Goal: Task Accomplishment & Management: Complete application form

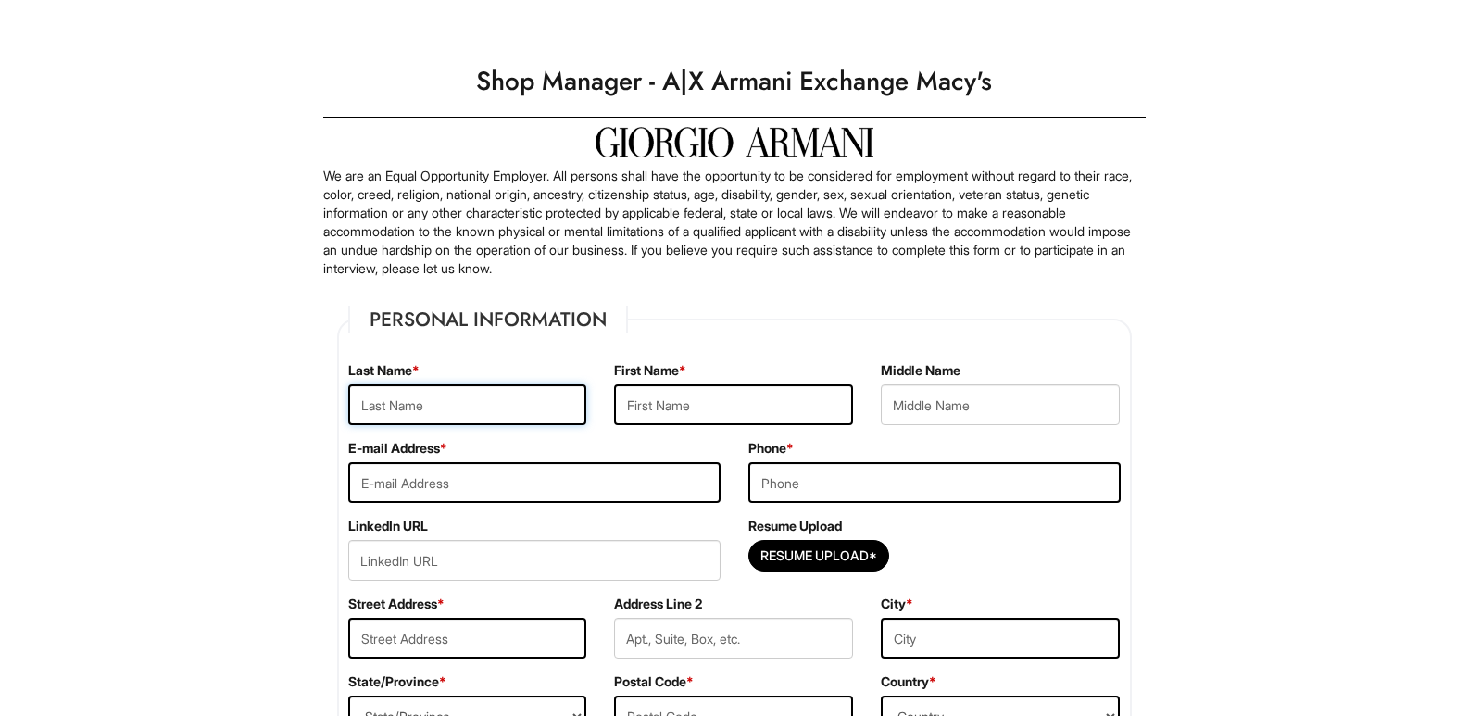
click at [551, 404] on input "text" at bounding box center [467, 404] width 239 height 41
type input "[PERSON_NAME]"
type input "[EMAIL_ADDRESS][DOMAIN_NAME]"
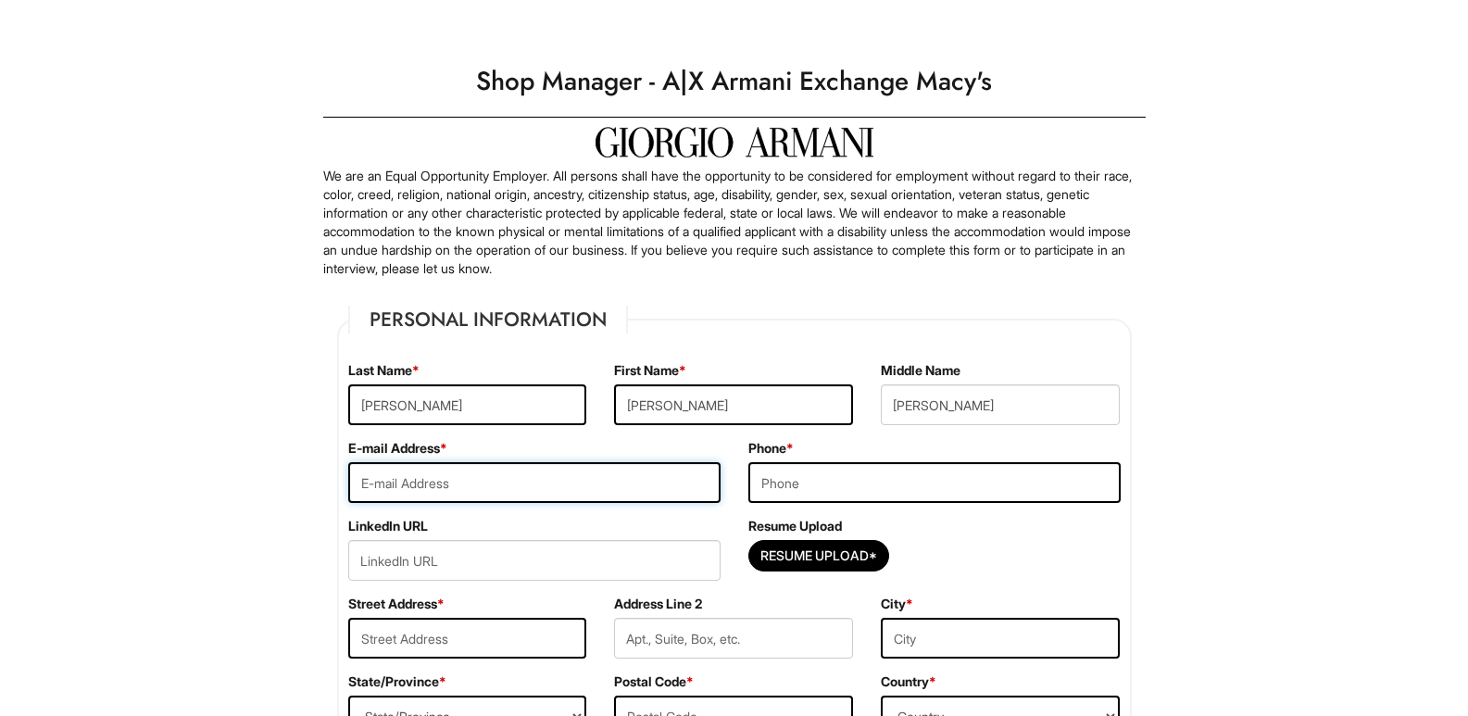
type input "3476340349"
type input "[STREET_ADDRESS][PERSON_NAME]"
type input "2"
type input "[GEOGRAPHIC_DATA]"
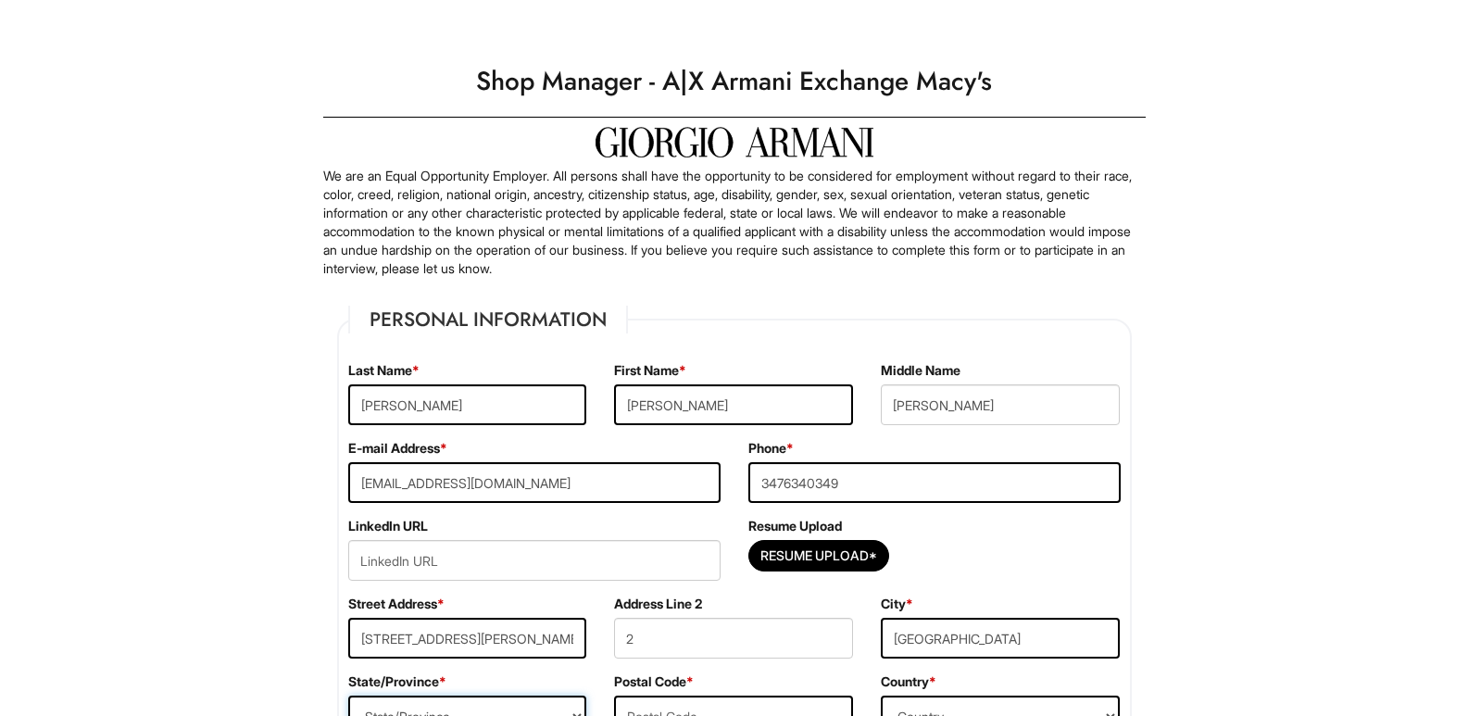
select select "NY"
type input "11208"
select select "[GEOGRAPHIC_DATA]"
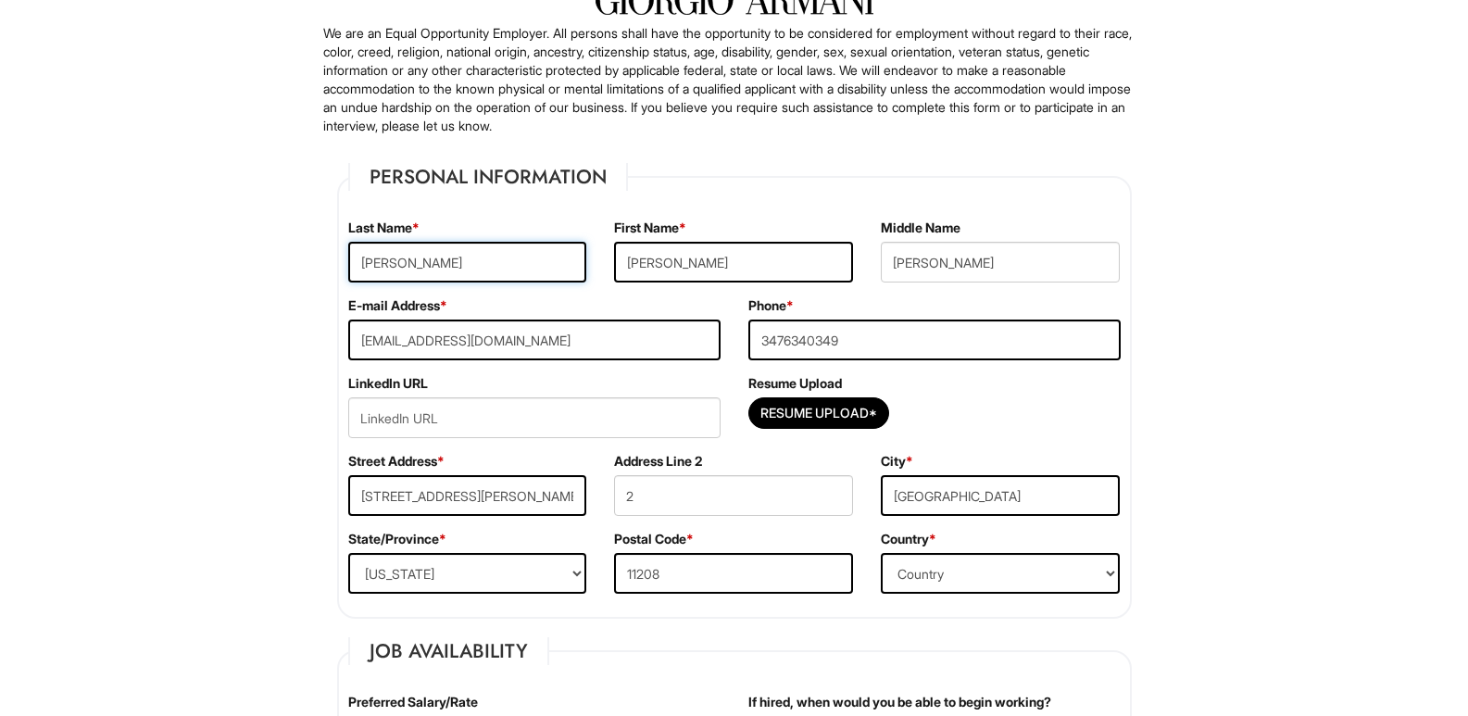
scroll to position [185, 0]
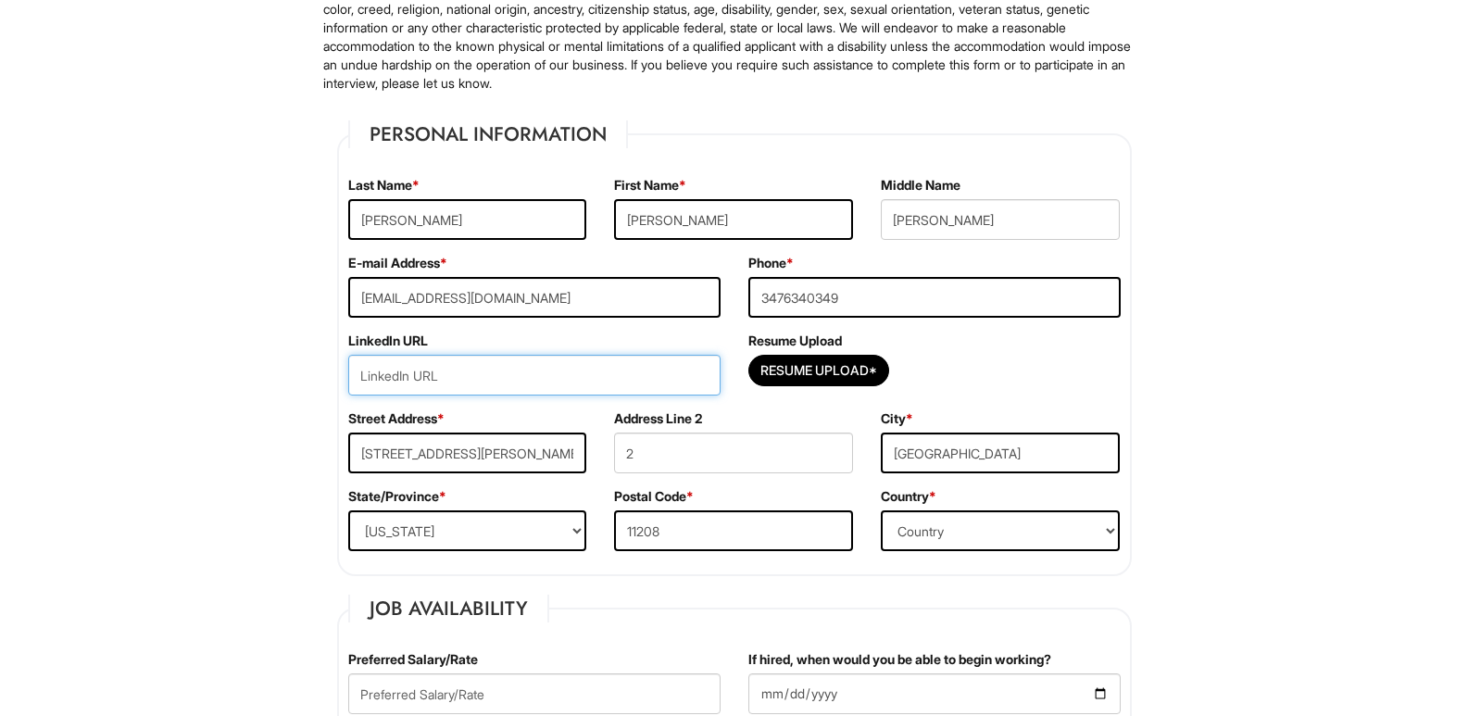
click at [601, 378] on input "url" at bounding box center [534, 375] width 372 height 41
click at [540, 374] on input "url" at bounding box center [534, 375] width 372 height 41
paste input "[DOMAIN_NAME][URL][PERSON_NAME]"
type input "[DOMAIN_NAME][URL][PERSON_NAME]"
click at [786, 374] on input "Resume Upload*" at bounding box center [818, 371] width 139 height 30
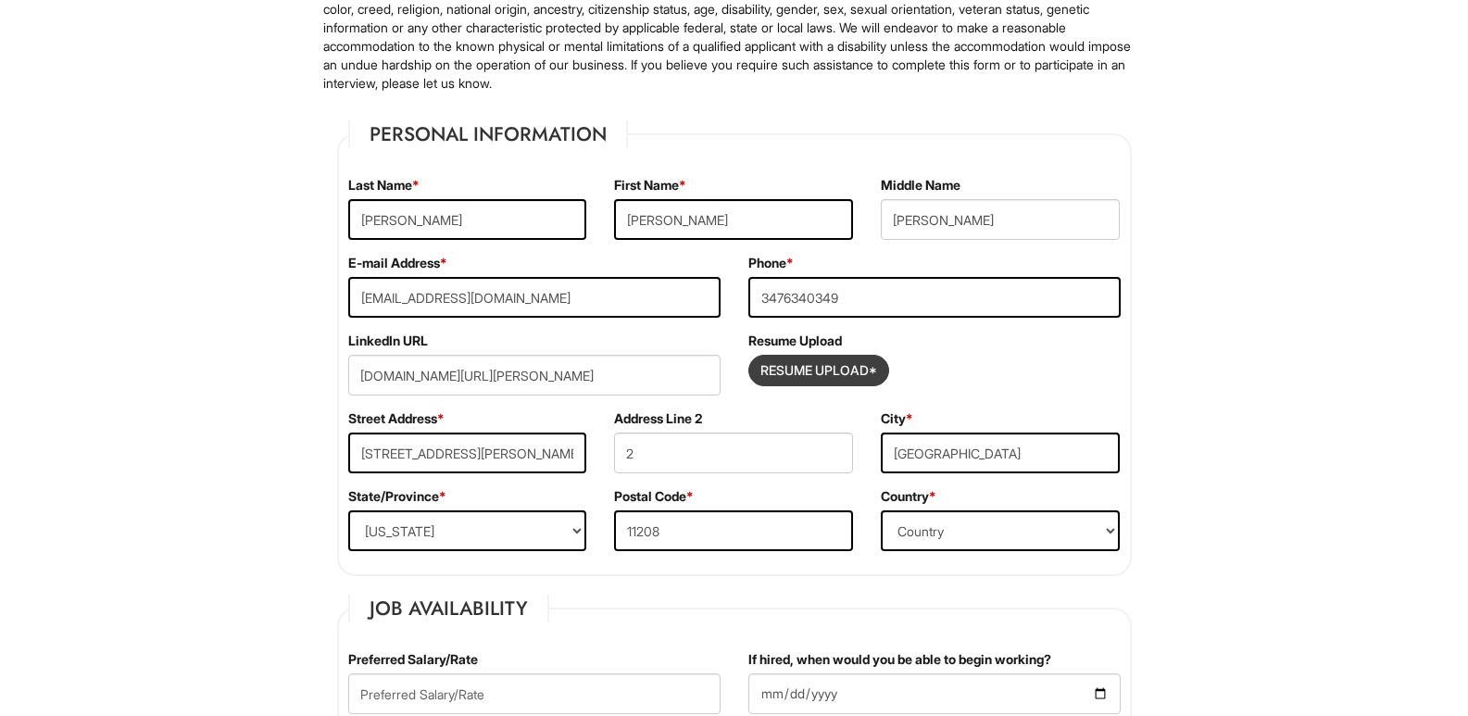
type input "C:\fakepath\New [PERSON_NAME] Res25.pdf"
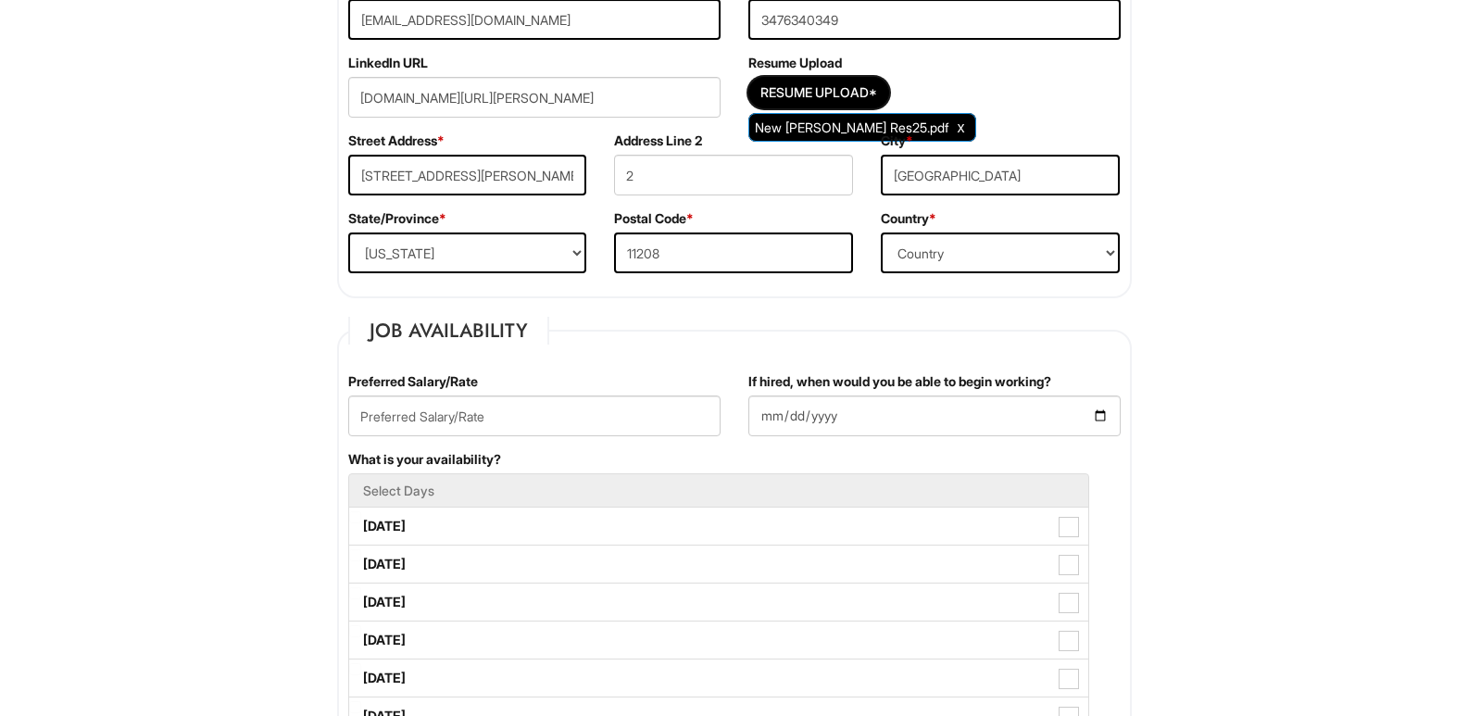
scroll to position [556, 0]
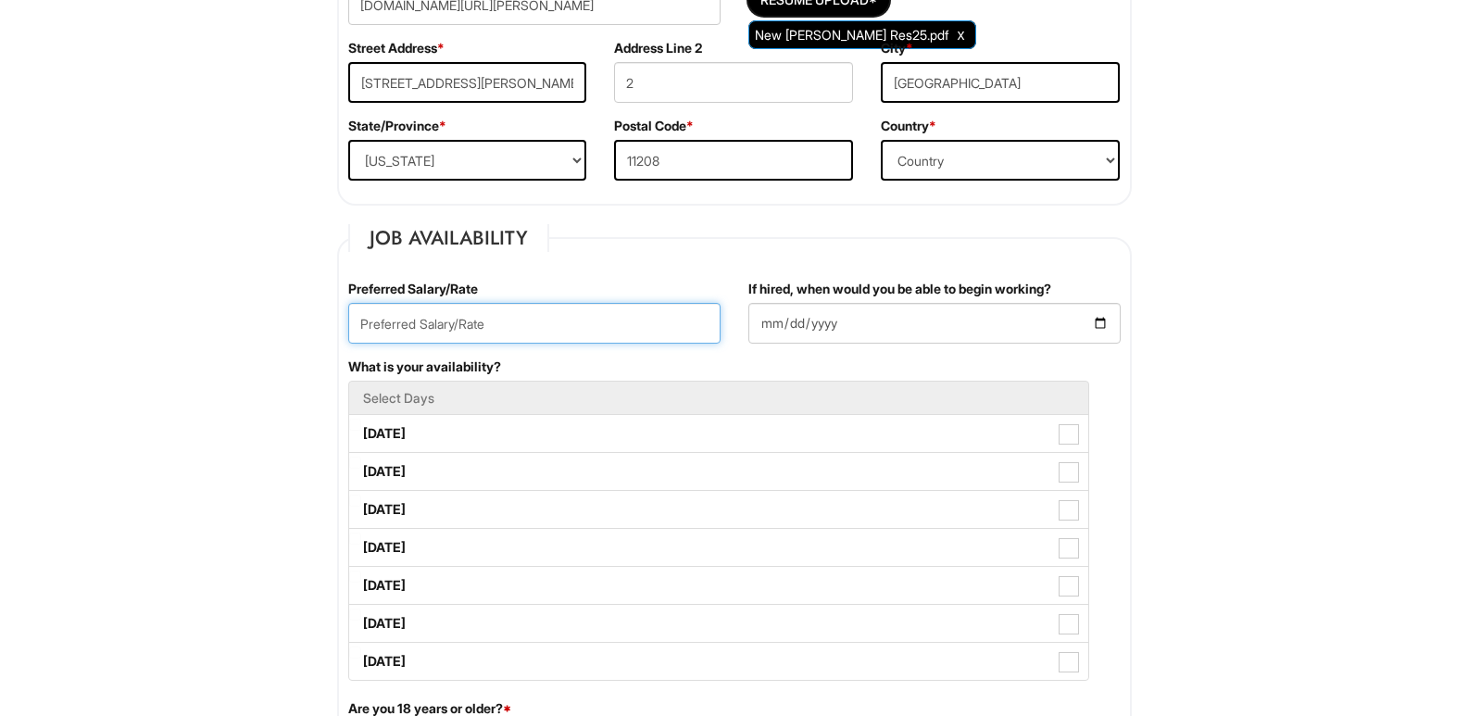
click at [447, 313] on input "text" at bounding box center [534, 323] width 372 height 41
type input "62000"
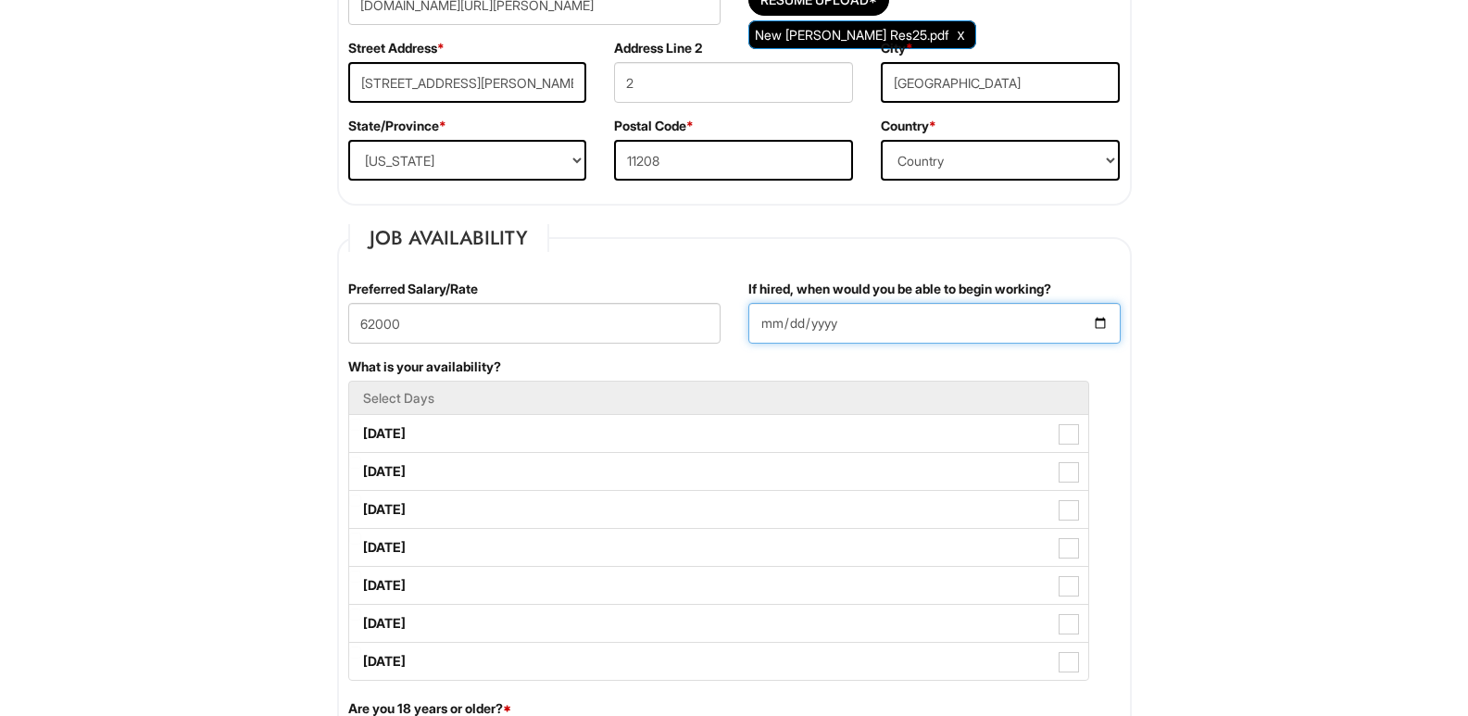
click at [766, 324] on input "If hired, when would you be able to begin working?" at bounding box center [934, 323] width 372 height 41
click at [1101, 321] on input "If hired, when would you be able to begin working?" at bounding box center [934, 323] width 372 height 41
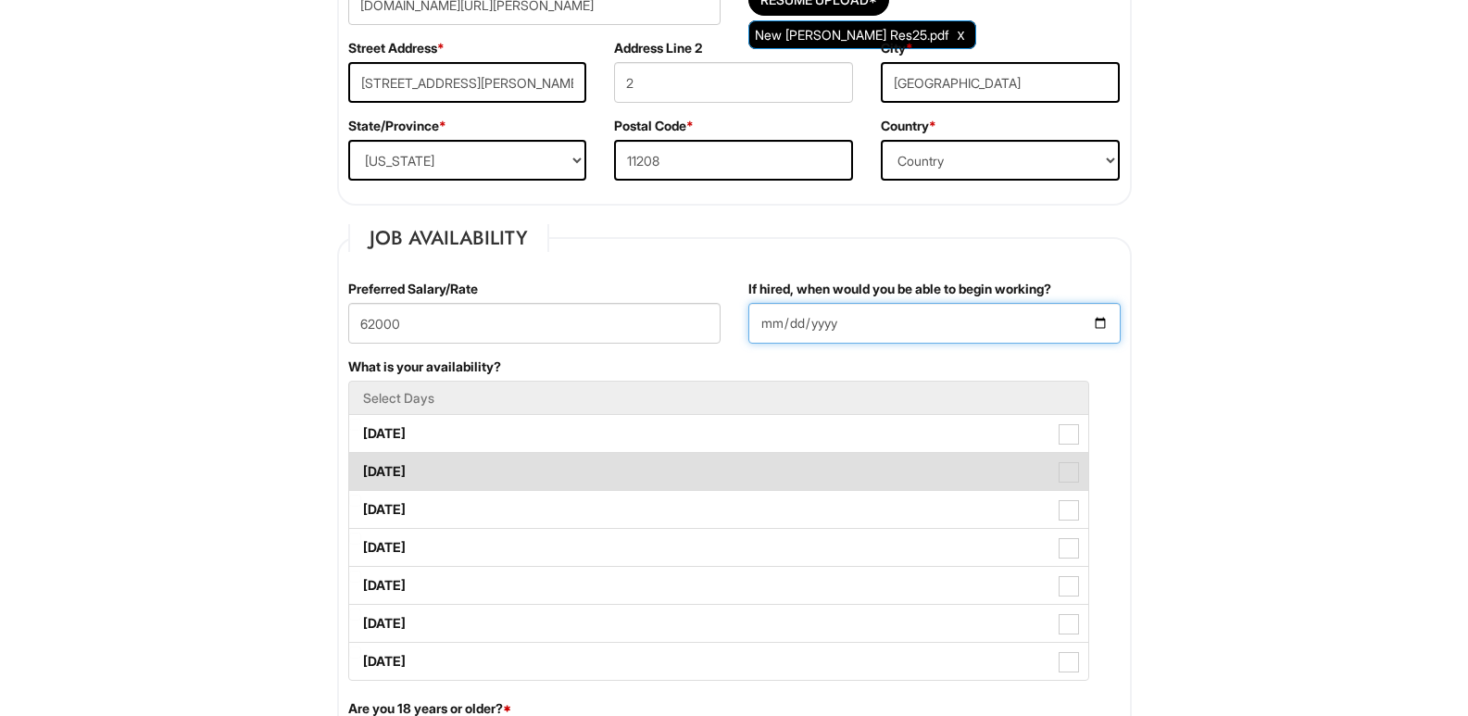
type input "[DATE]"
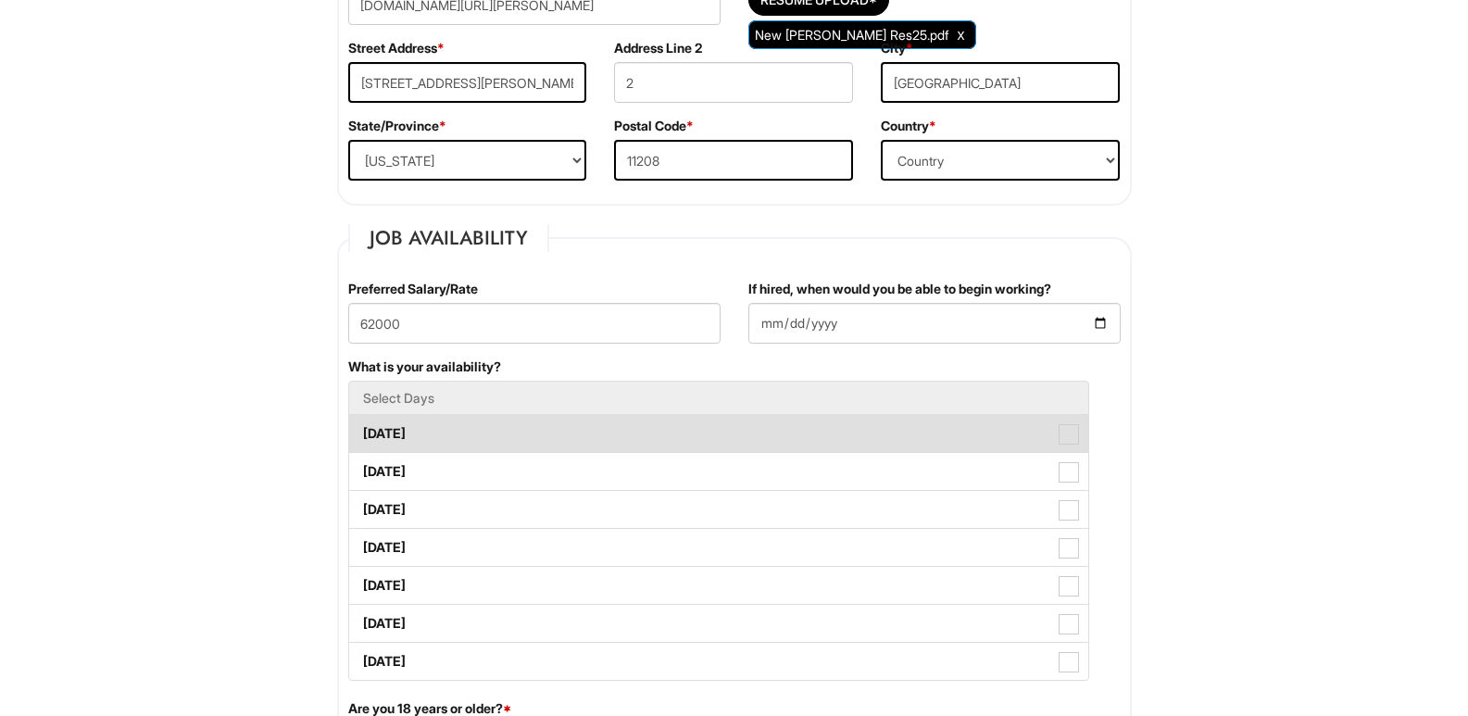
click at [575, 441] on label "[DATE]" at bounding box center [718, 433] width 739 height 37
click at [361, 431] on Available_Monday "[DATE]" at bounding box center [355, 425] width 12 height 12
checkbox Available_Monday "true"
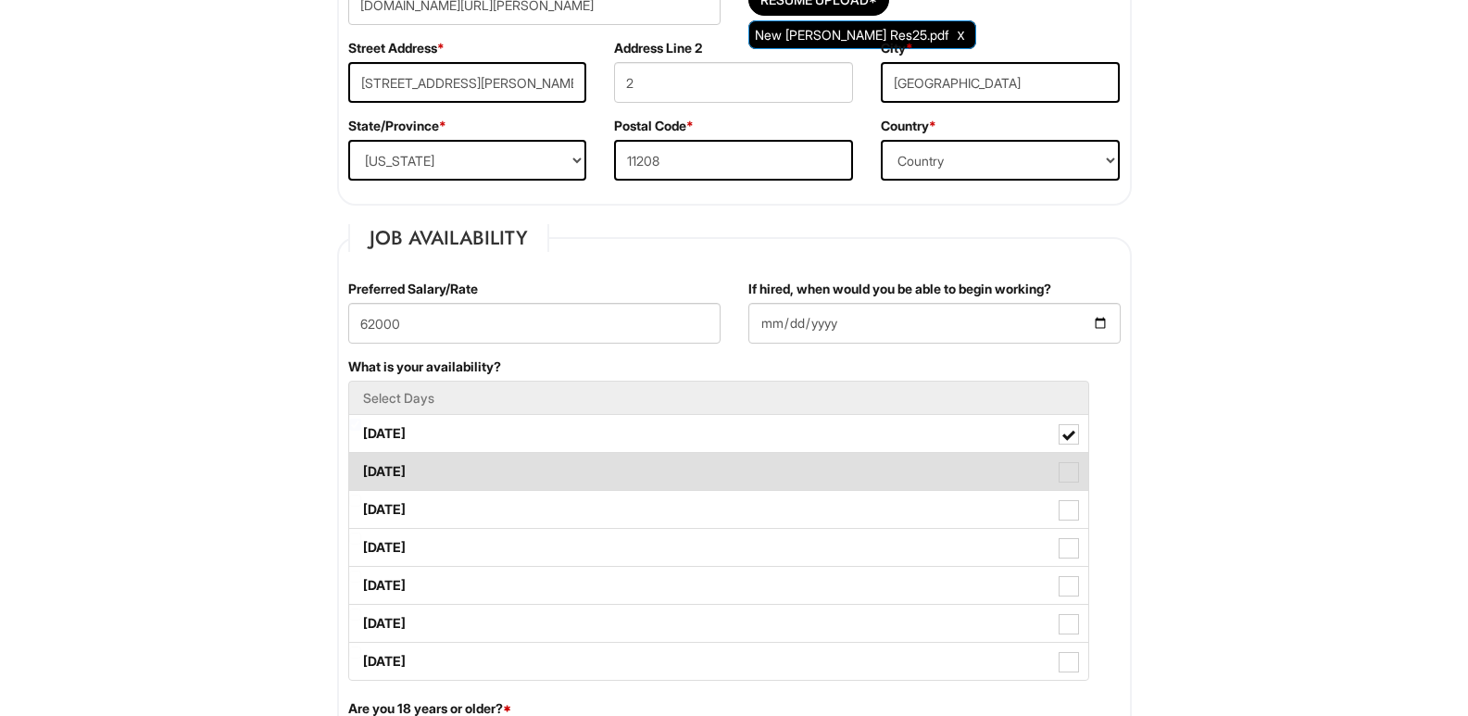
click at [577, 474] on label "[DATE]" at bounding box center [718, 471] width 739 height 37
click at [361, 469] on Available_Tuesday "[DATE]" at bounding box center [355, 463] width 12 height 12
checkbox Available_Tuesday "true"
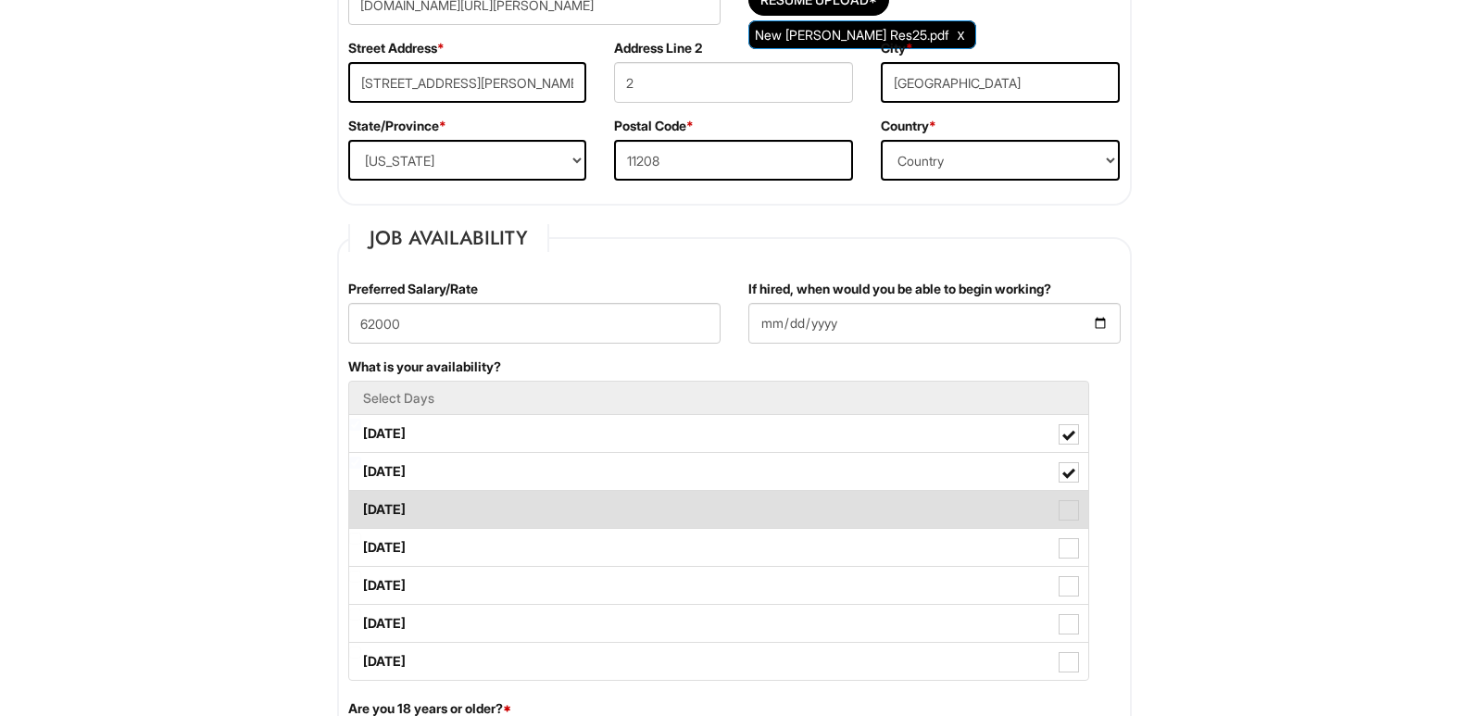
click at [581, 504] on label "[DATE]" at bounding box center [718, 509] width 739 height 37
click at [361, 504] on Available_Wednesday "[DATE]" at bounding box center [355, 501] width 12 height 12
checkbox Available_Wednesday "true"
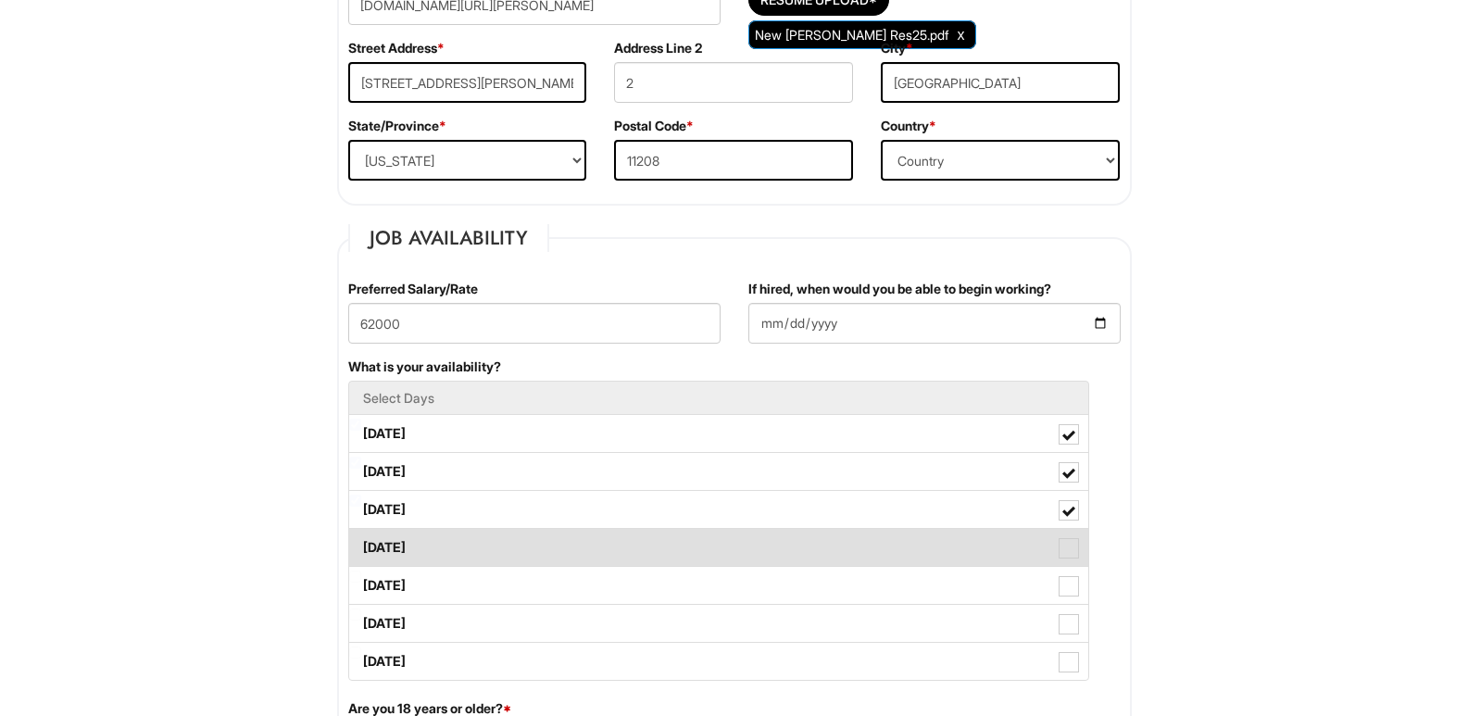
click at [577, 545] on label "[DATE]" at bounding box center [718, 547] width 739 height 37
click at [361, 545] on Available_Thursday "[DATE]" at bounding box center [355, 539] width 12 height 12
checkbox Available_Thursday "true"
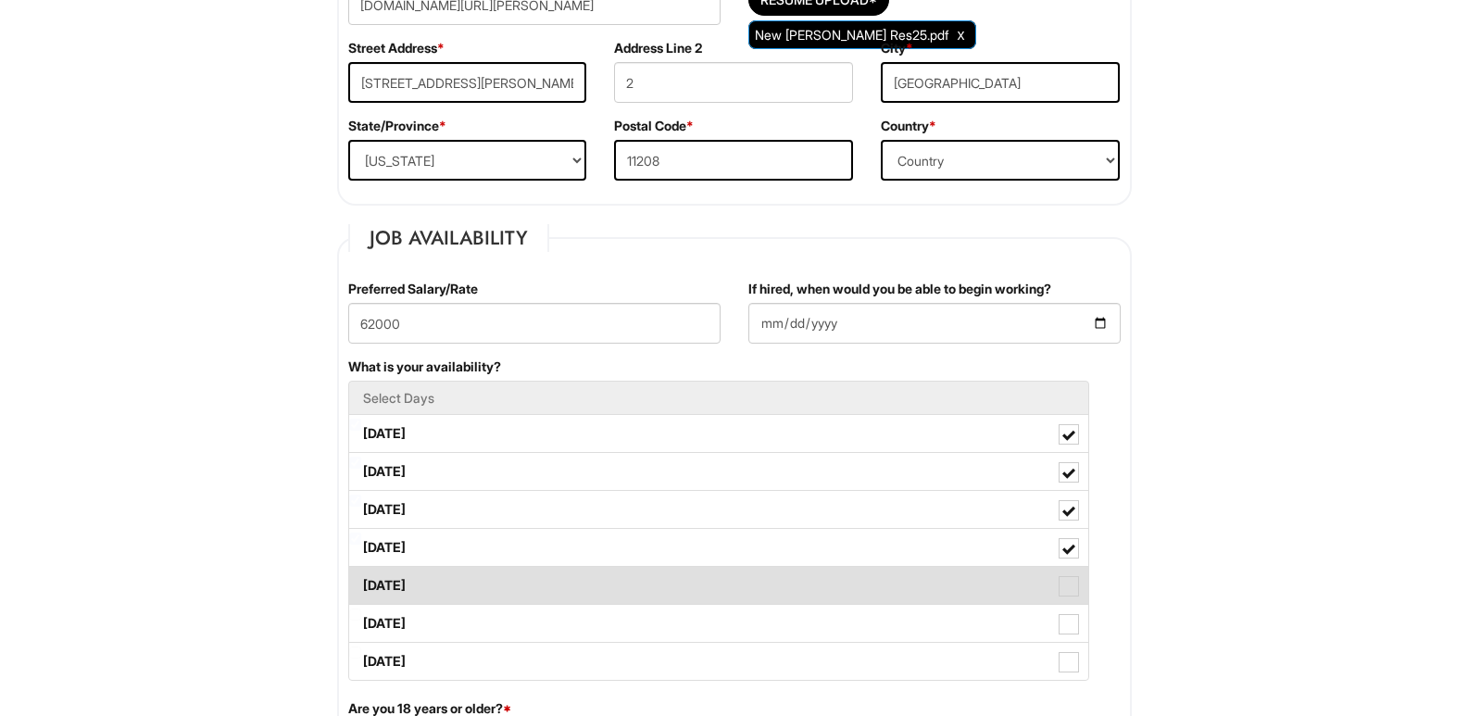
click at [577, 580] on label "[DATE]" at bounding box center [718, 585] width 739 height 37
click at [361, 580] on Available_Friday "[DATE]" at bounding box center [355, 577] width 12 height 12
checkbox Available_Friday "true"
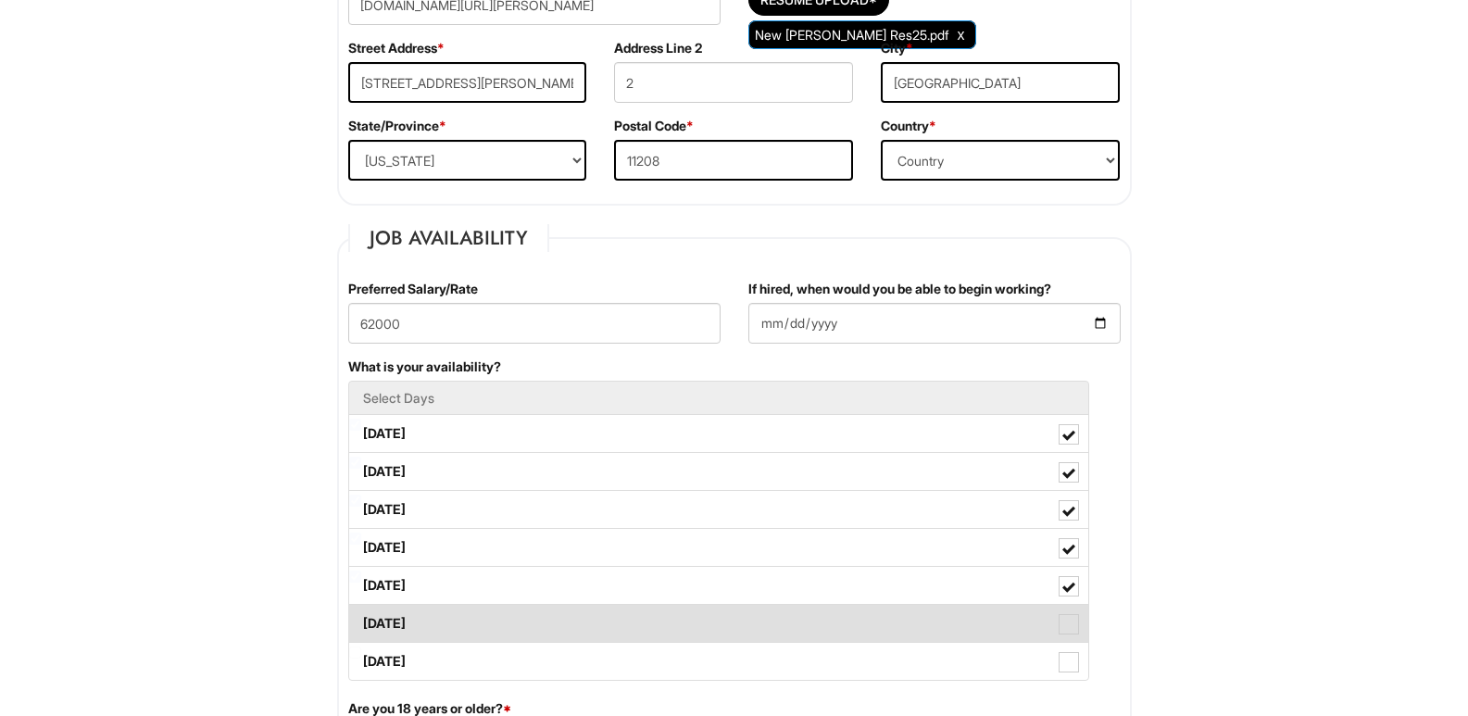
click at [573, 626] on label "[DATE]" at bounding box center [718, 623] width 739 height 37
click at [361, 621] on Available_Saturday "[DATE]" at bounding box center [355, 615] width 12 height 12
checkbox Available_Saturday "true"
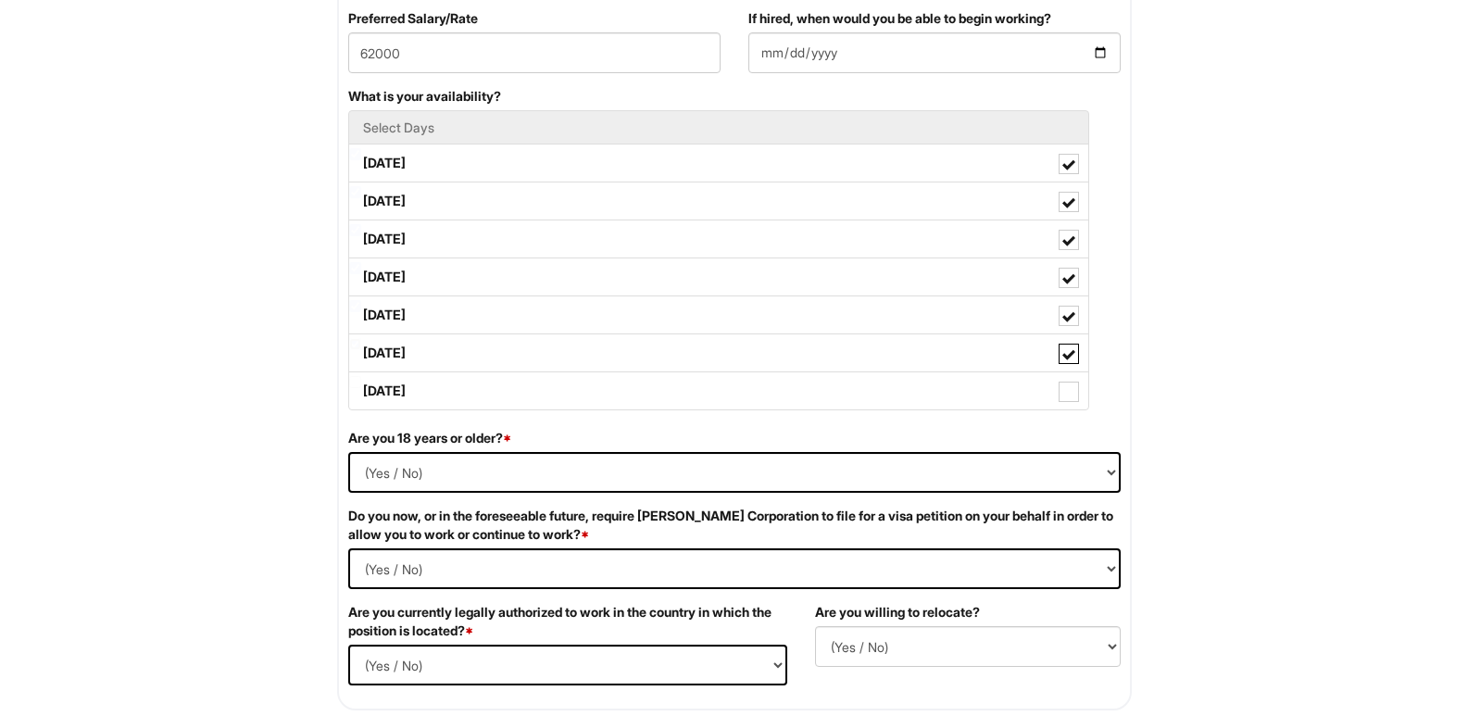
scroll to position [834, 0]
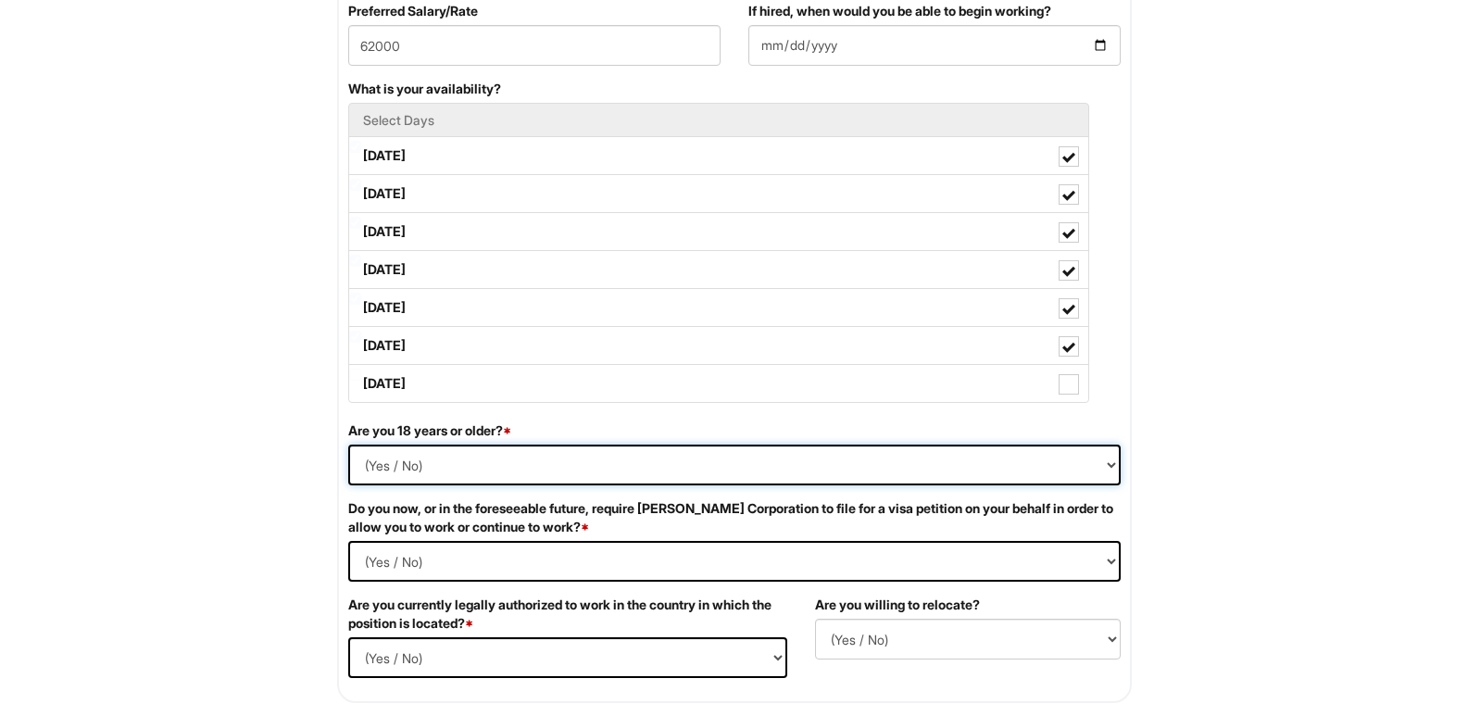
click at [525, 463] on select "(Yes / No) Yes No" at bounding box center [734, 465] width 773 height 41
select select "Yes"
click at [348, 445] on select "(Yes / No) Yes No" at bounding box center [734, 465] width 773 height 41
click at [486, 550] on Required "(Yes / No) Yes No" at bounding box center [734, 561] width 773 height 41
select Required "No"
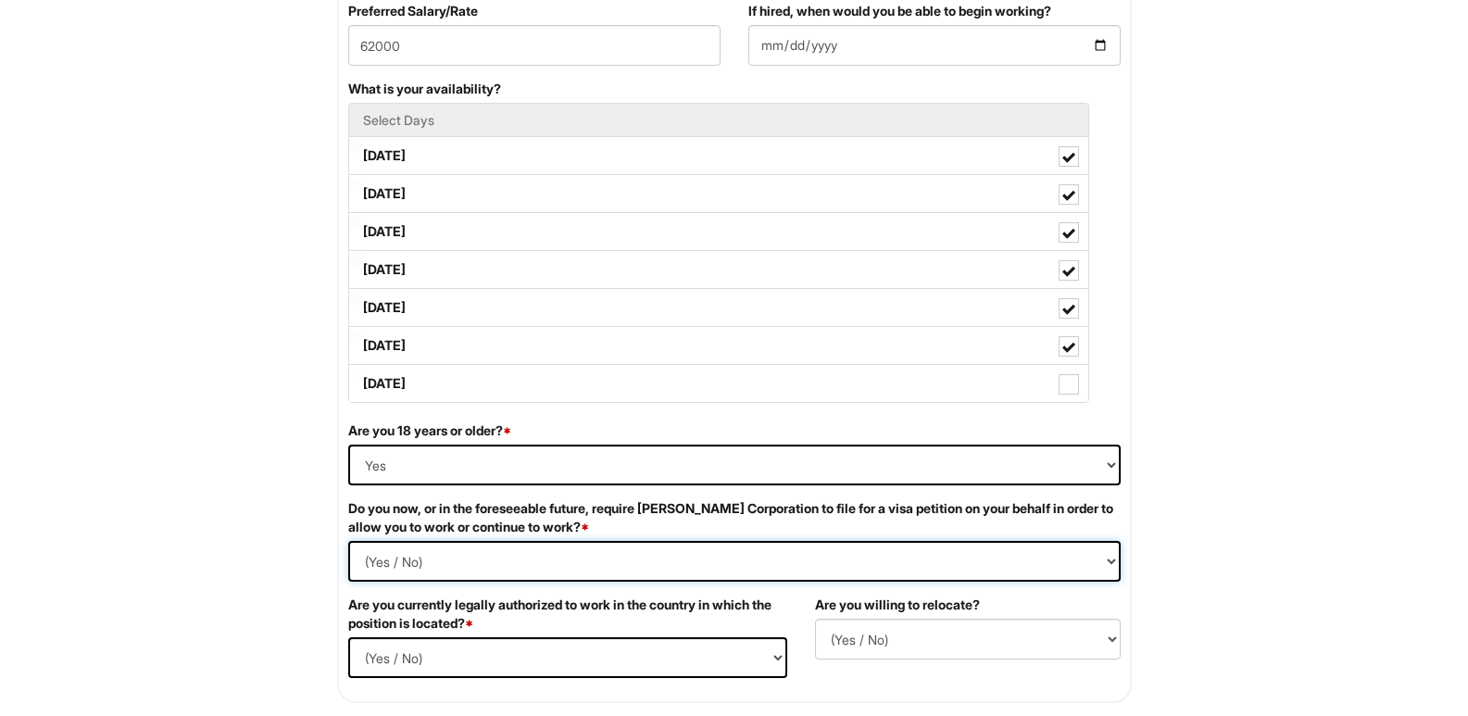
click at [348, 541] on Required "(Yes / No) Yes No" at bounding box center [734, 561] width 773 height 41
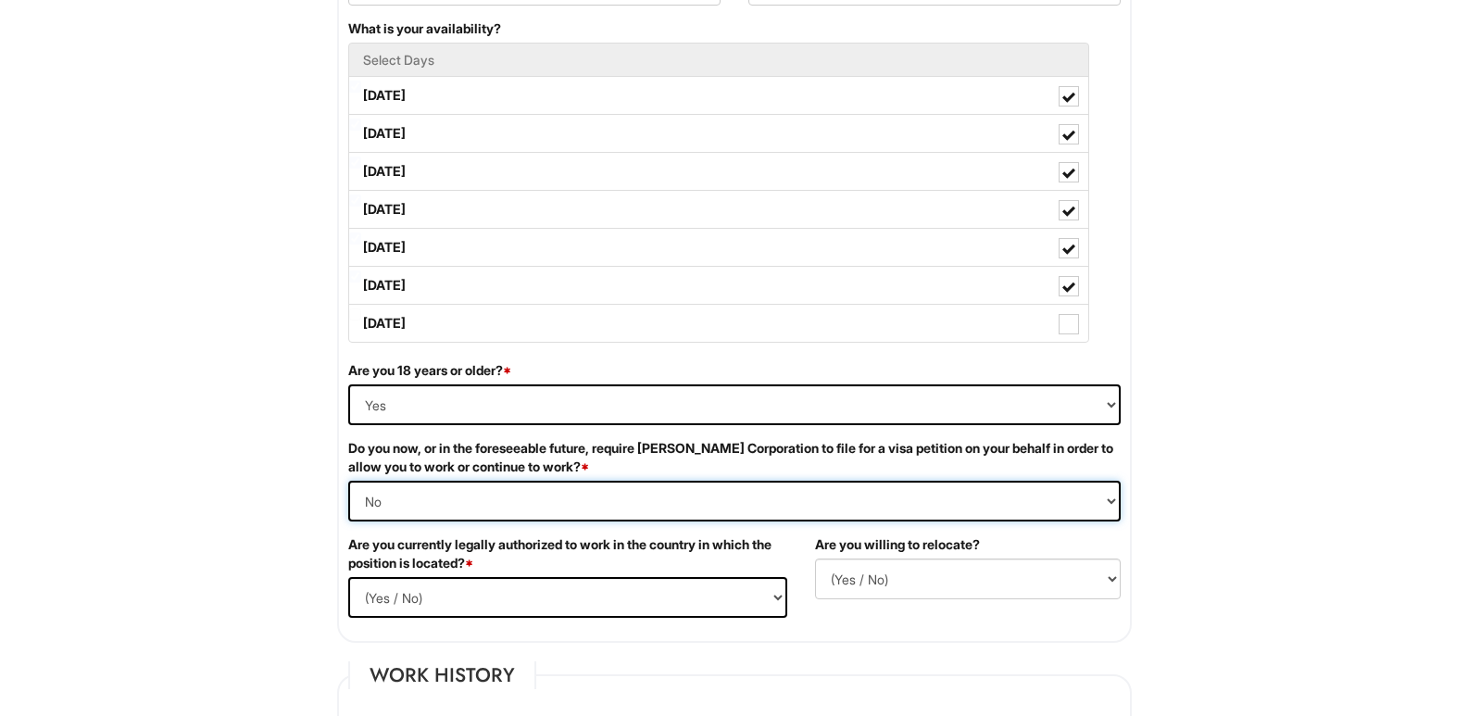
scroll to position [926, 0]
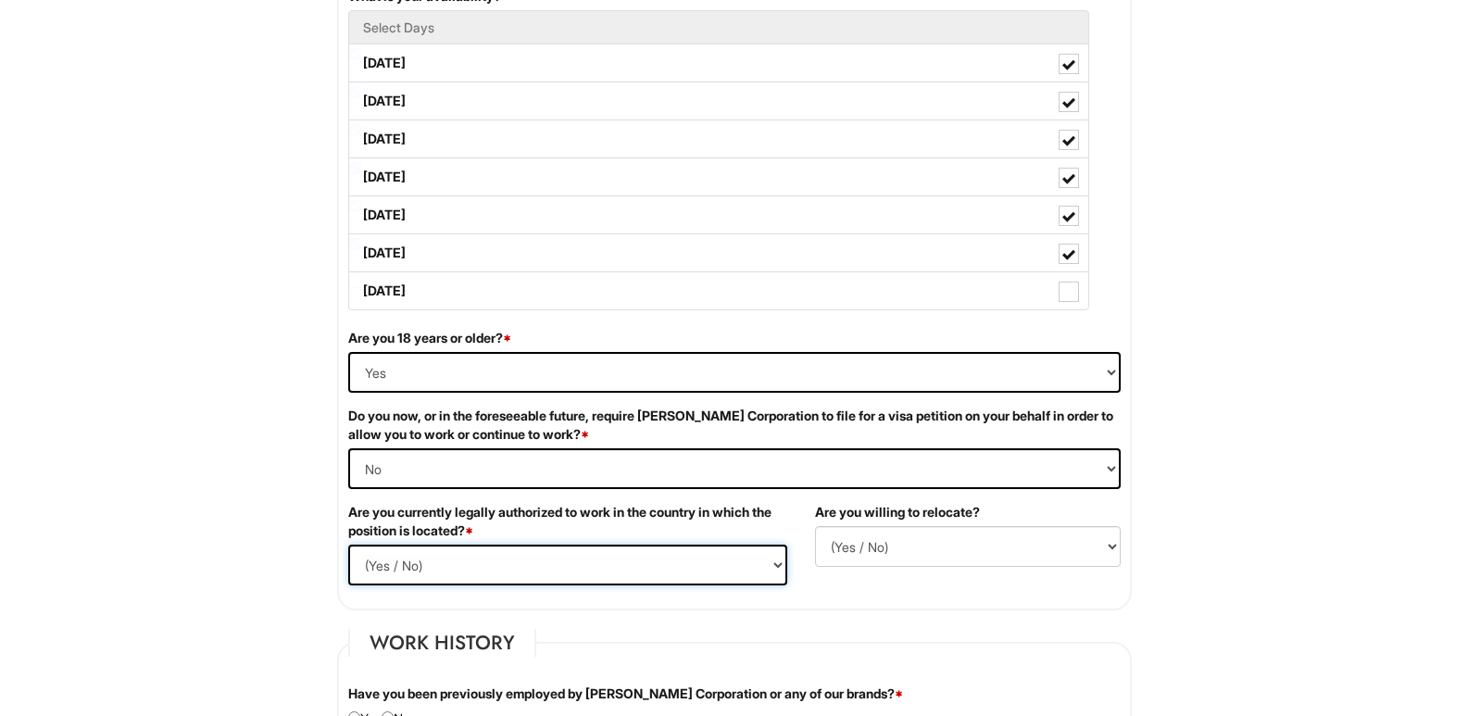
click at [531, 548] on select "(Yes / No) Yes No" at bounding box center [567, 565] width 439 height 41
click at [348, 545] on select "(Yes / No) Yes No" at bounding box center [567, 565] width 439 height 41
click at [468, 558] on select "(Yes / No) Yes No" at bounding box center [567, 565] width 439 height 41
select select "Yes"
click at [348, 545] on select "(Yes / No) Yes No" at bounding box center [567, 565] width 439 height 41
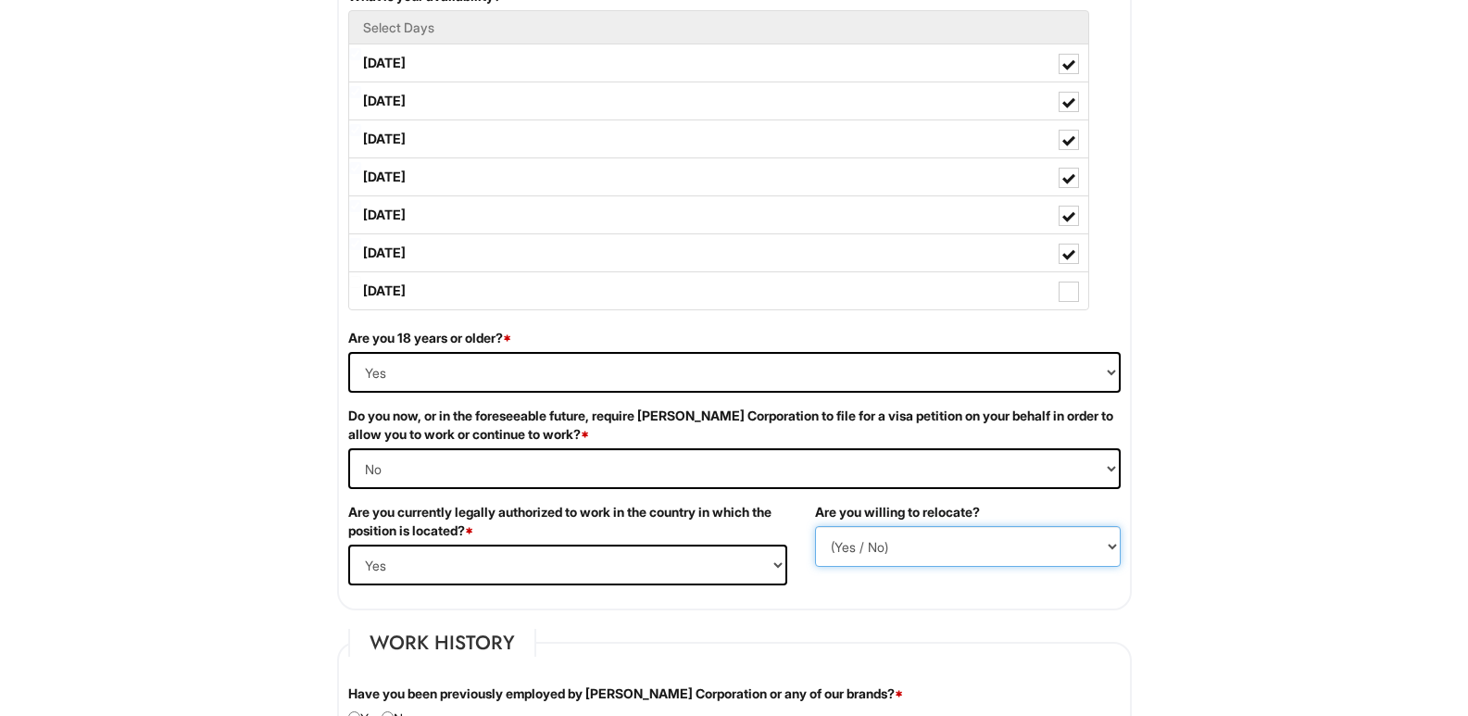
click at [846, 545] on select "(Yes / No) No Yes" at bounding box center [968, 546] width 306 height 41
select select "Y"
click at [815, 526] on select "(Yes / No) No Yes" at bounding box center [968, 546] width 306 height 41
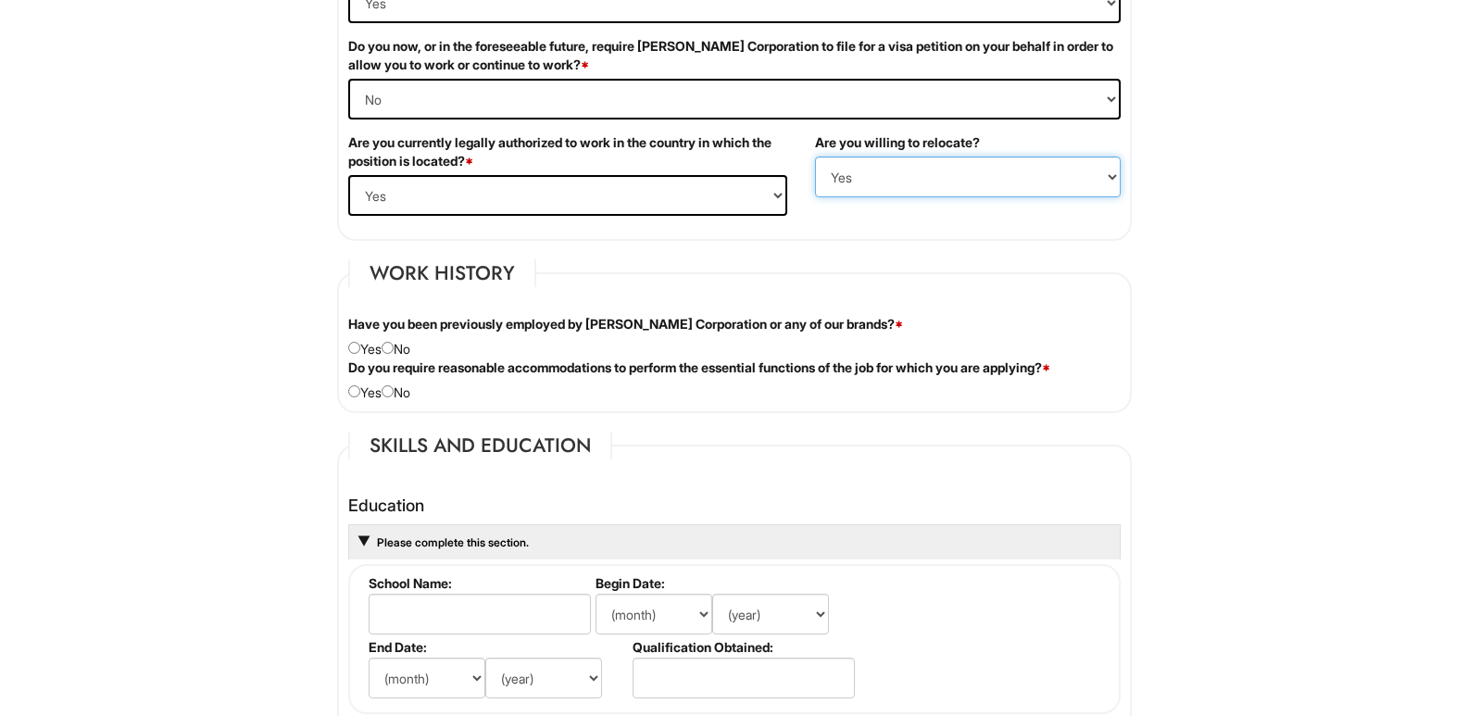
scroll to position [1297, 0]
click at [394, 343] on input "radio" at bounding box center [388, 347] width 12 height 12
radio input "true"
click at [394, 391] on input "radio" at bounding box center [388, 390] width 12 height 12
radio input "true"
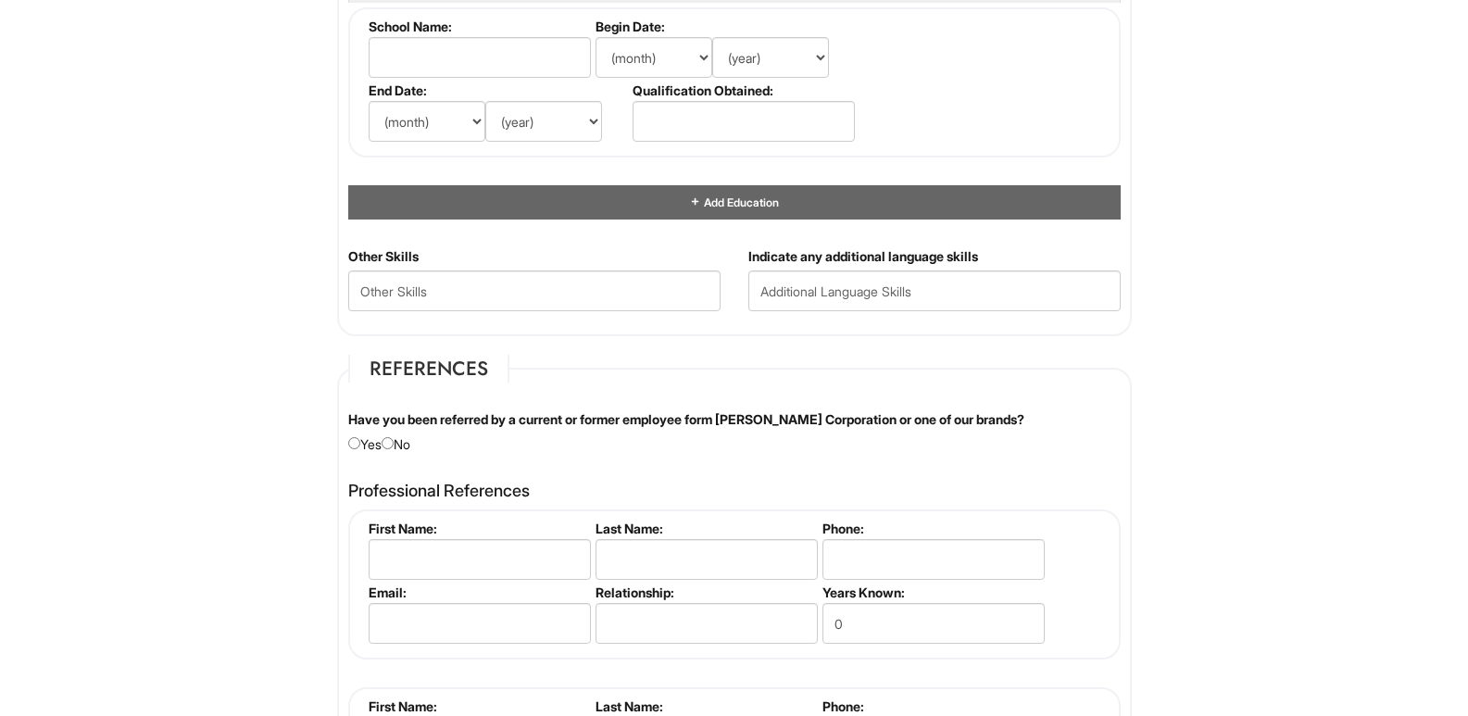
scroll to position [1760, 0]
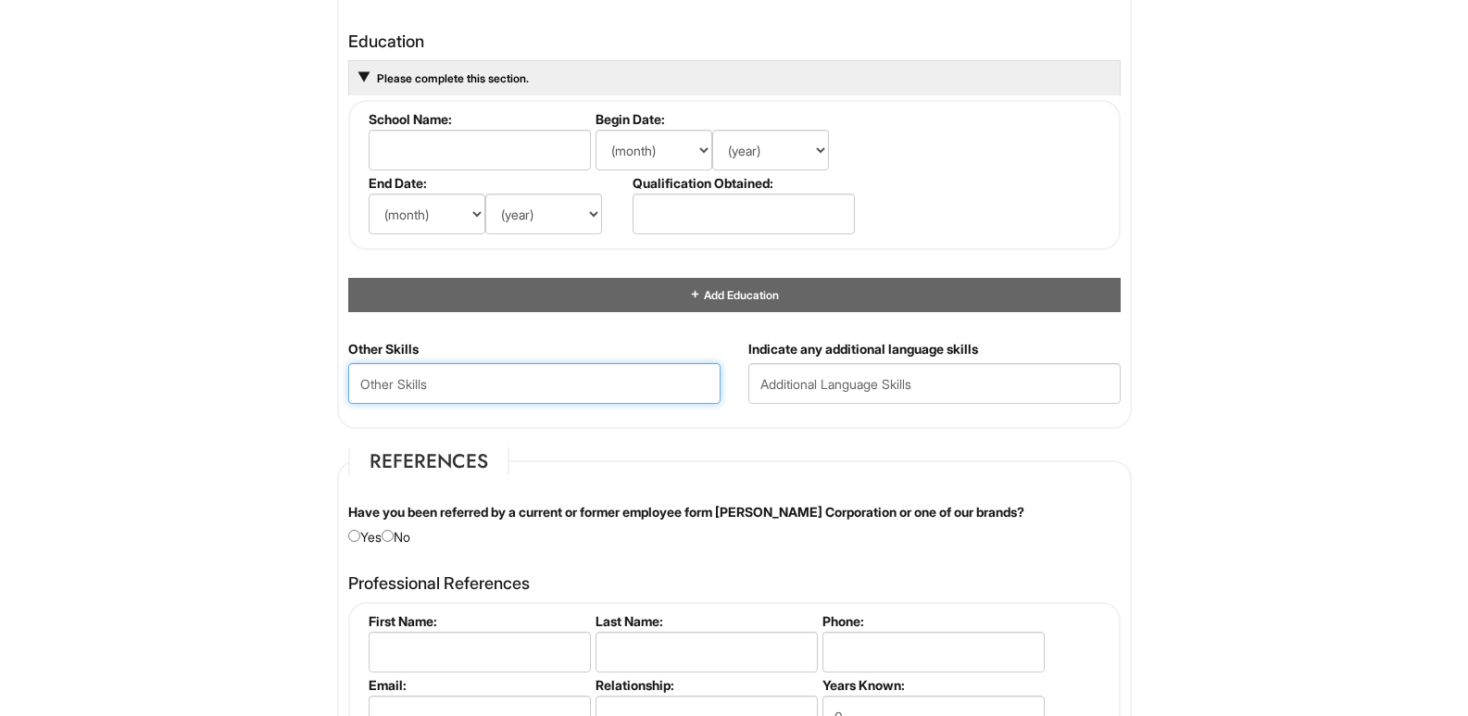
click at [507, 395] on Skills "text" at bounding box center [534, 383] width 372 height 41
click at [394, 535] on input "radio" at bounding box center [388, 536] width 12 height 12
radio input "true"
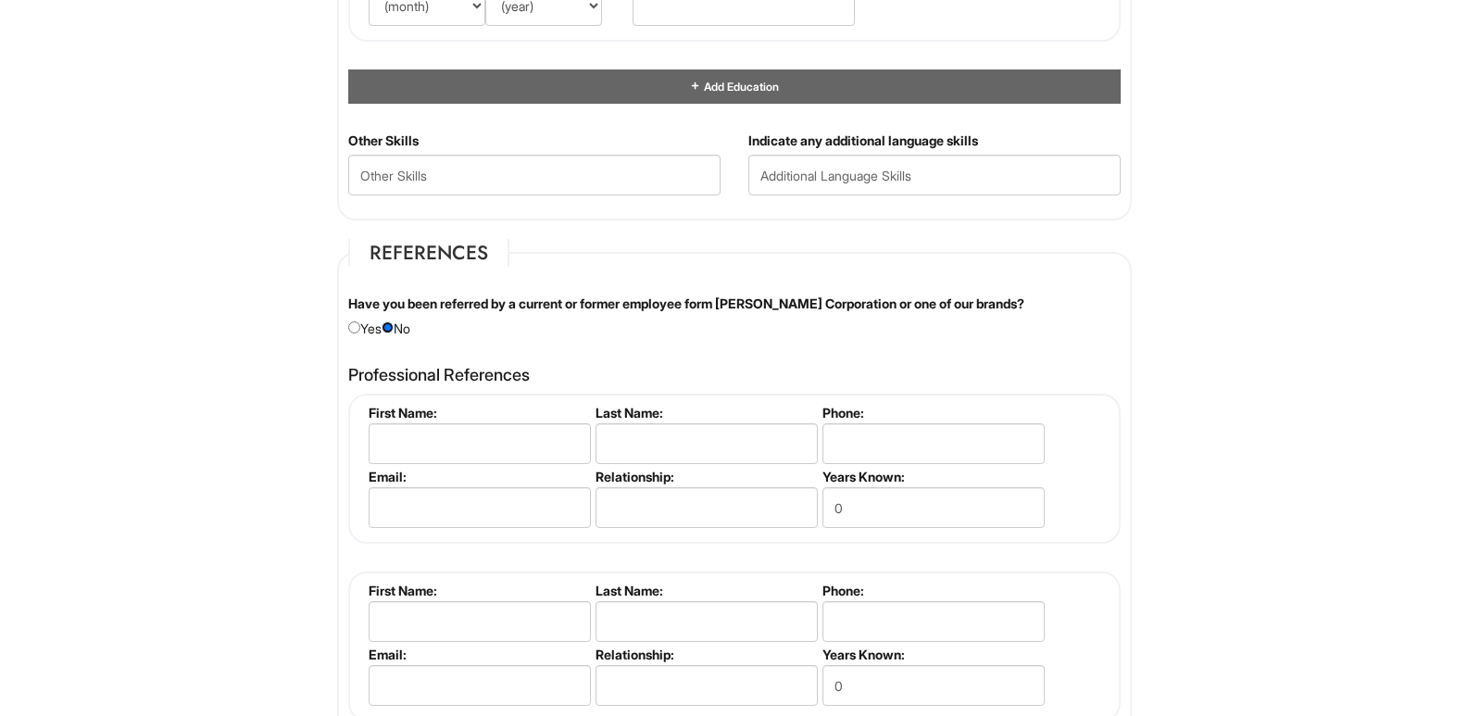
scroll to position [2038, 0]
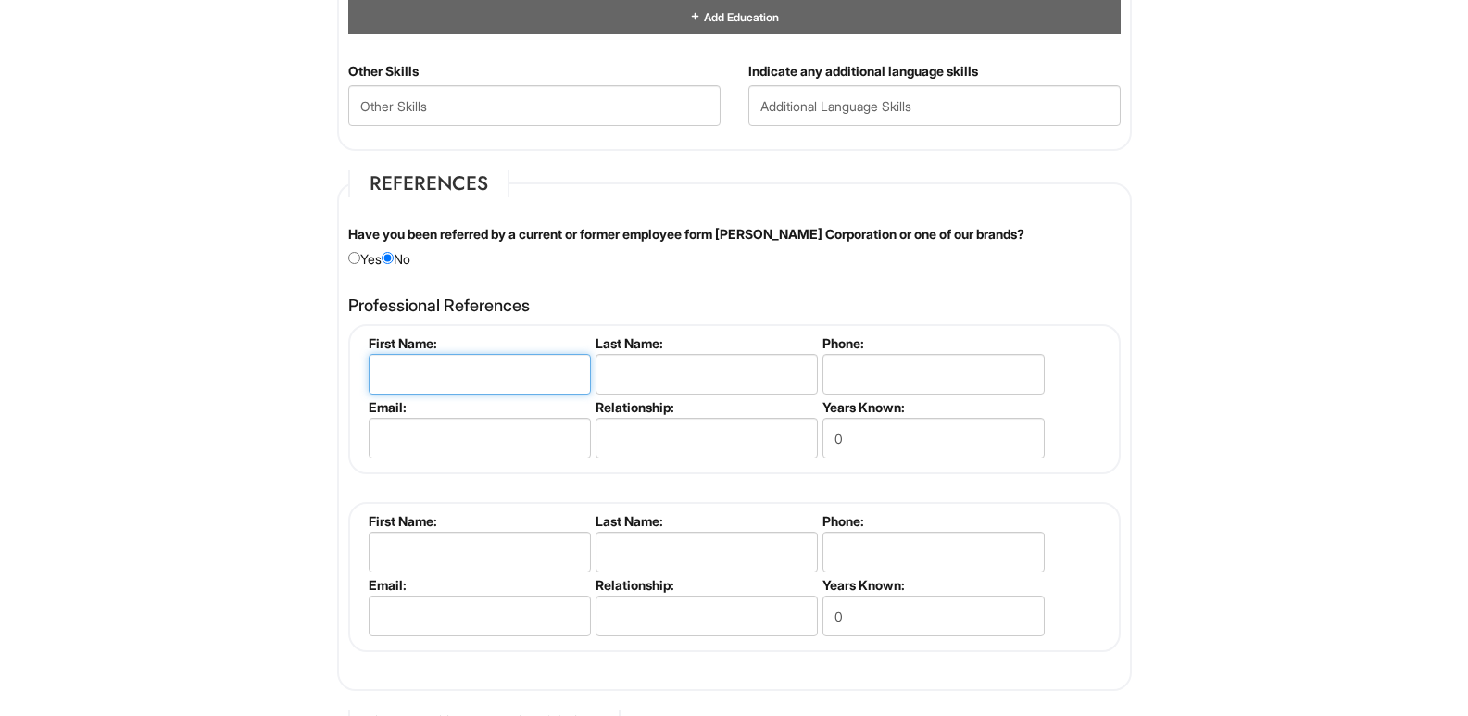
click at [423, 365] on input "text" at bounding box center [480, 374] width 222 height 41
type input "Desire"
click at [629, 369] on input "text" at bounding box center [707, 374] width 222 height 41
type input "[PERSON_NAME]"
click at [861, 371] on input "tel" at bounding box center [934, 374] width 222 height 41
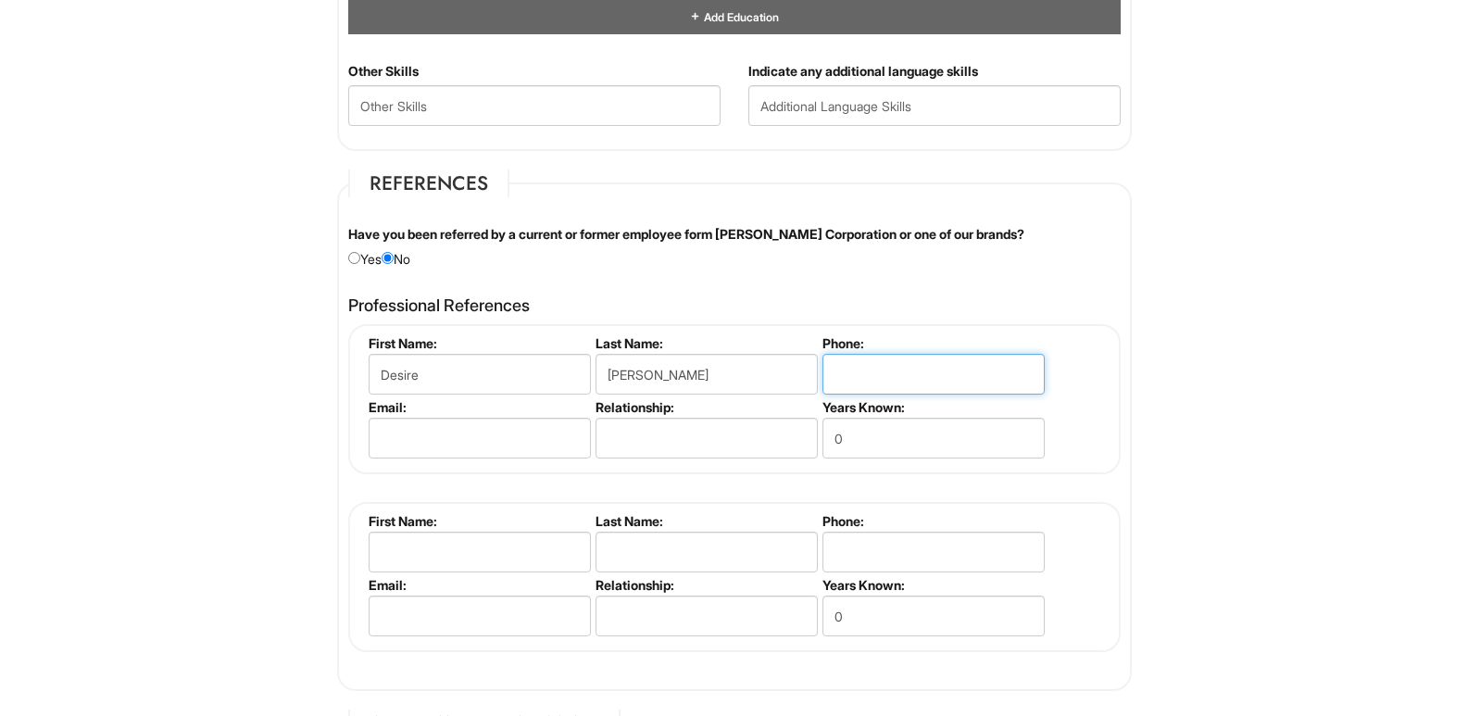
type input "3"
type input "6783215392"
drag, startPoint x: 874, startPoint y: 445, endPoint x: 785, endPoint y: 445, distance: 88.9
click at [785, 335] on ul "First Name: Desire Last Name: [PERSON_NAME] Phone: [PHONE_NUMBER] Email: Relati…" at bounding box center [737, 335] width 746 height 0
type input "32"
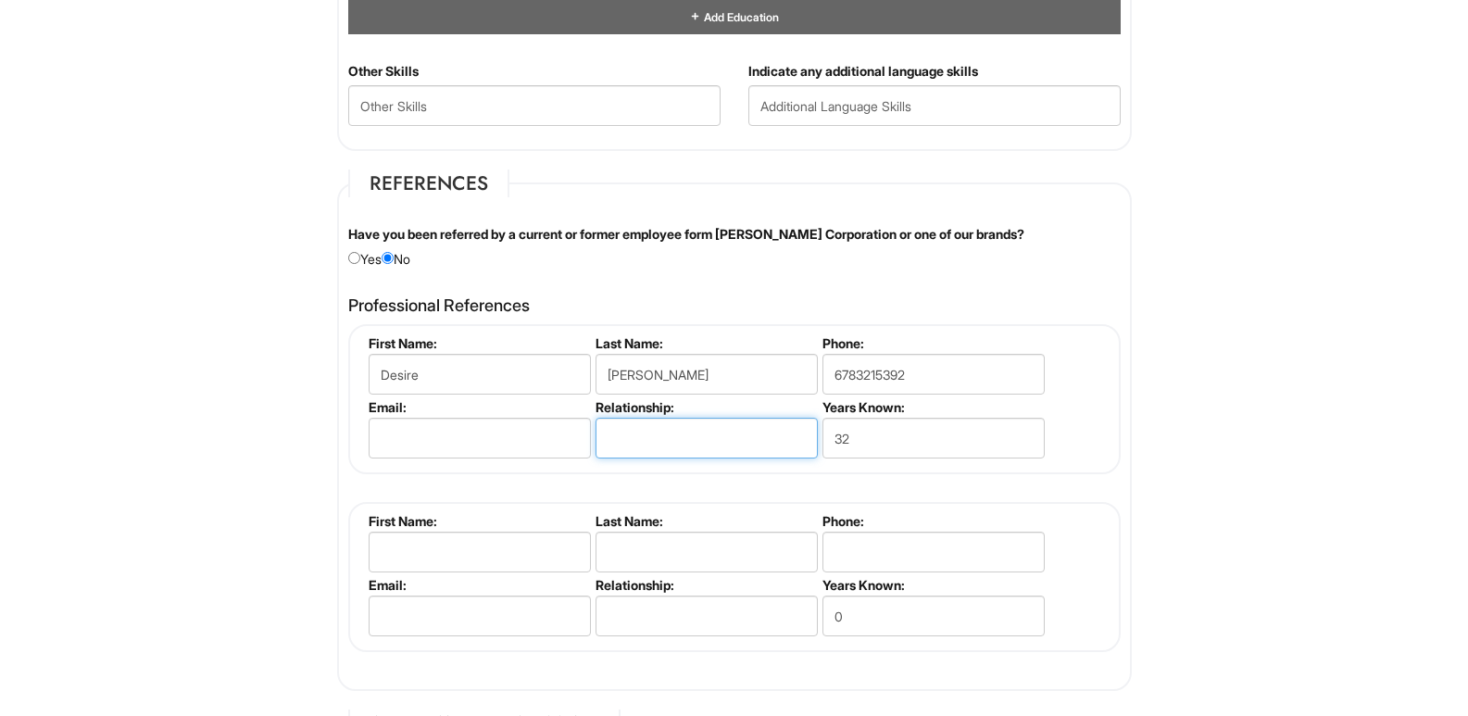
click at [749, 443] on input "text" at bounding box center [707, 438] width 222 height 41
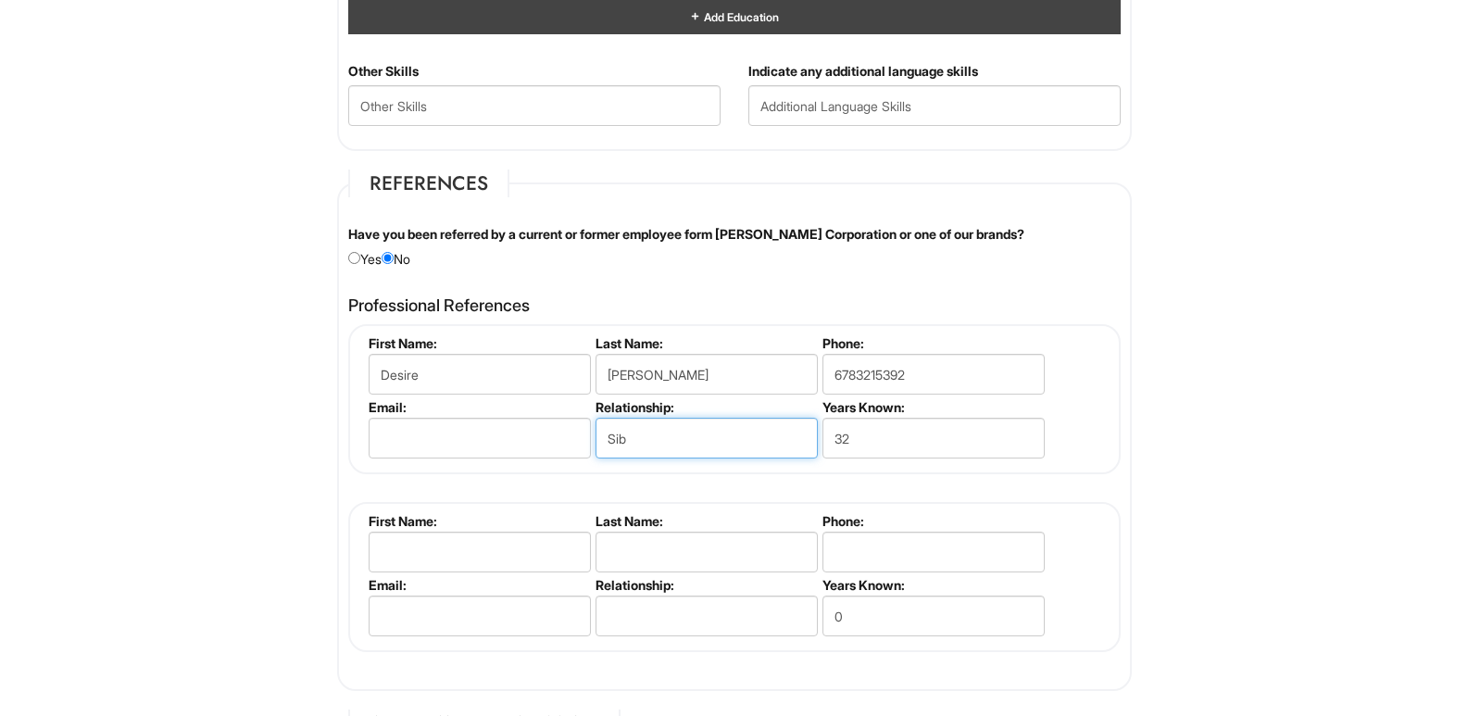
type input "Sib"
